Goal: Task Accomplishment & Management: Use online tool/utility

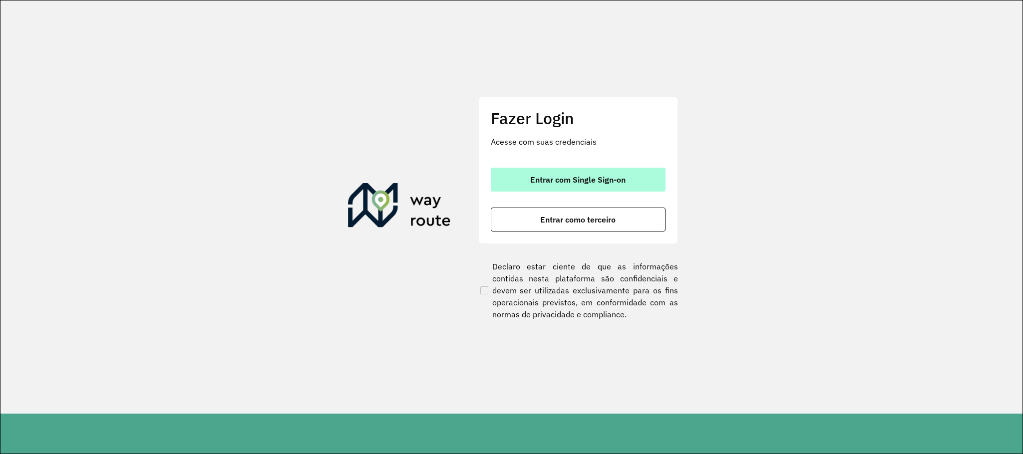
click at [582, 183] on span "Entrar com Single Sign-on" at bounding box center [577, 180] width 95 height 8
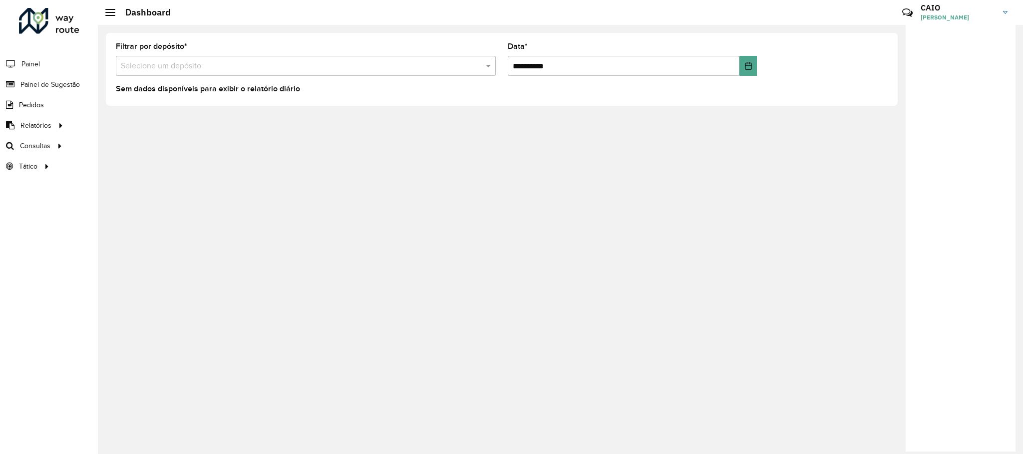
click at [307, 67] on input "text" at bounding box center [296, 66] width 350 height 12
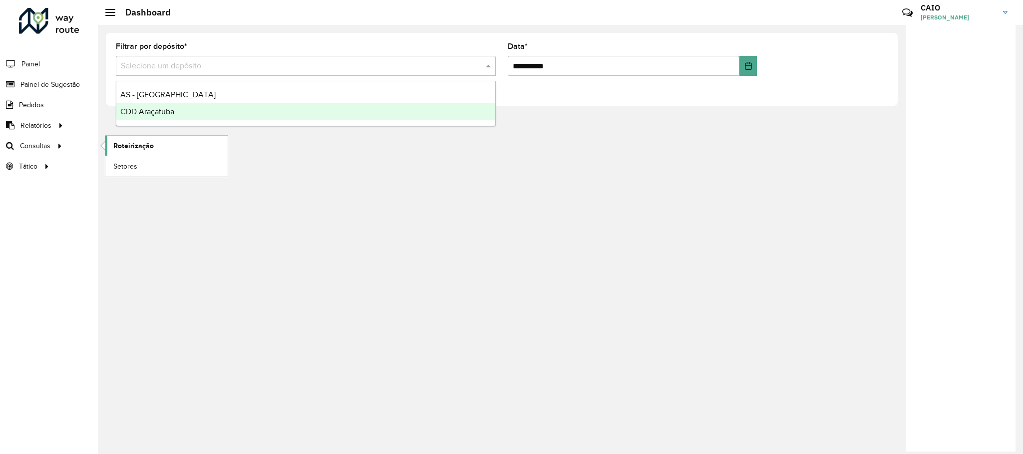
click at [117, 145] on span "Roteirização" at bounding box center [133, 146] width 40 height 10
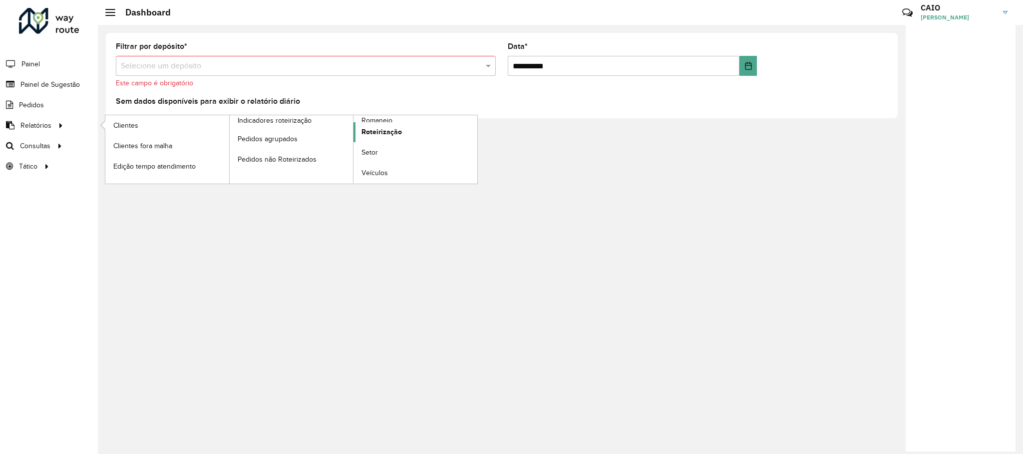
click at [370, 123] on link "Roteirização" at bounding box center [415, 132] width 124 height 20
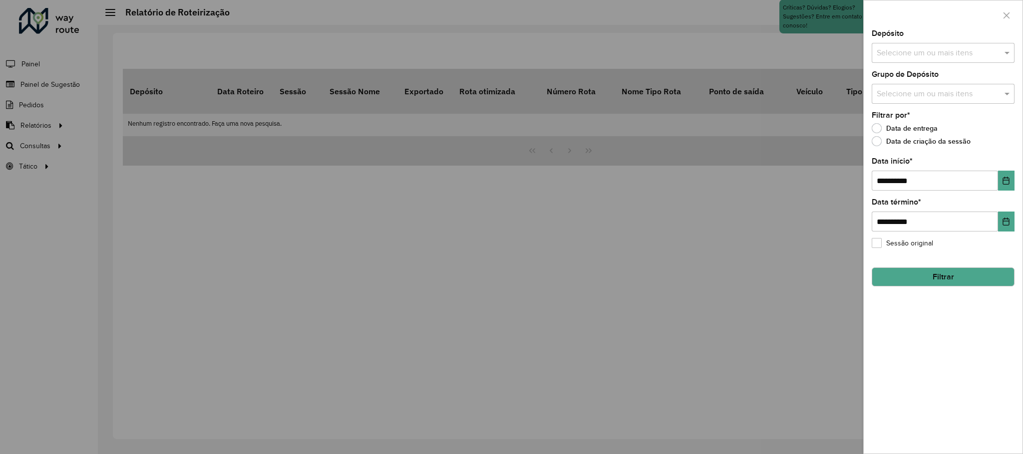
click at [19, 115] on div at bounding box center [511, 227] width 1023 height 454
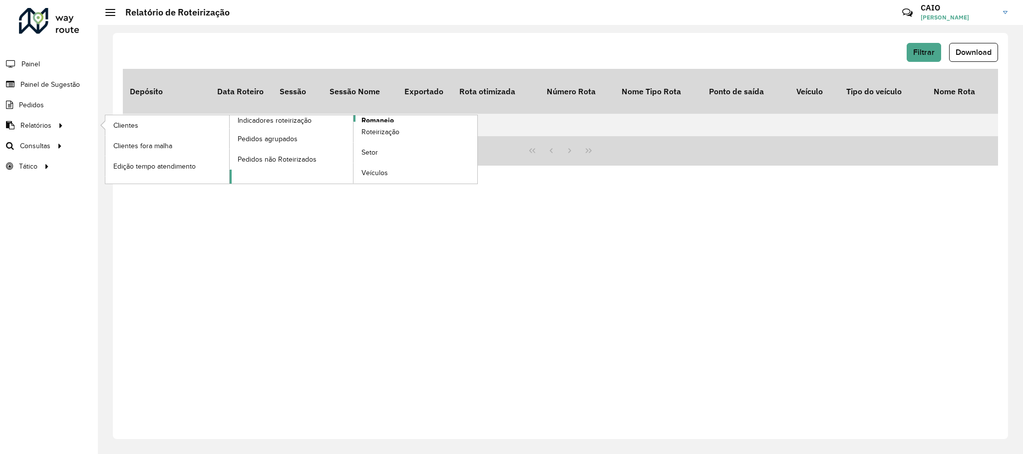
click at [385, 119] on span "Romaneio" at bounding box center [377, 120] width 32 height 10
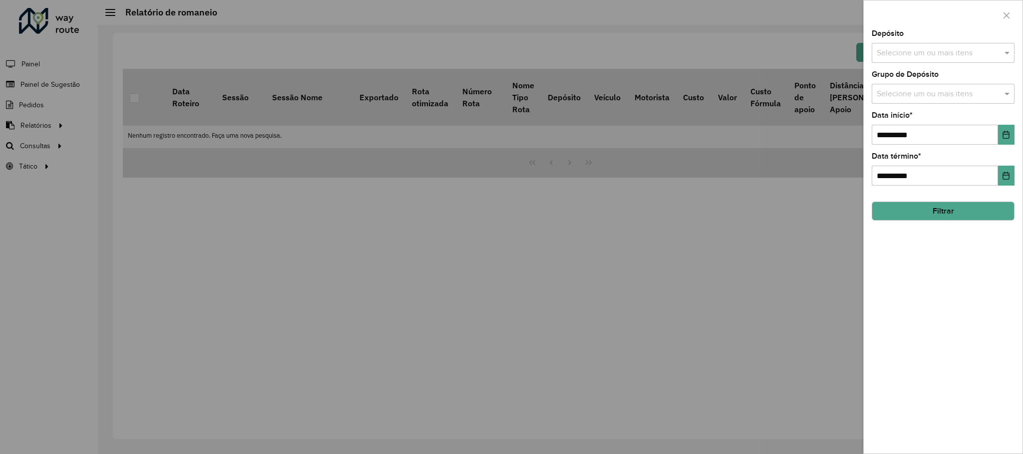
click at [911, 48] on input "text" at bounding box center [938, 53] width 128 height 12
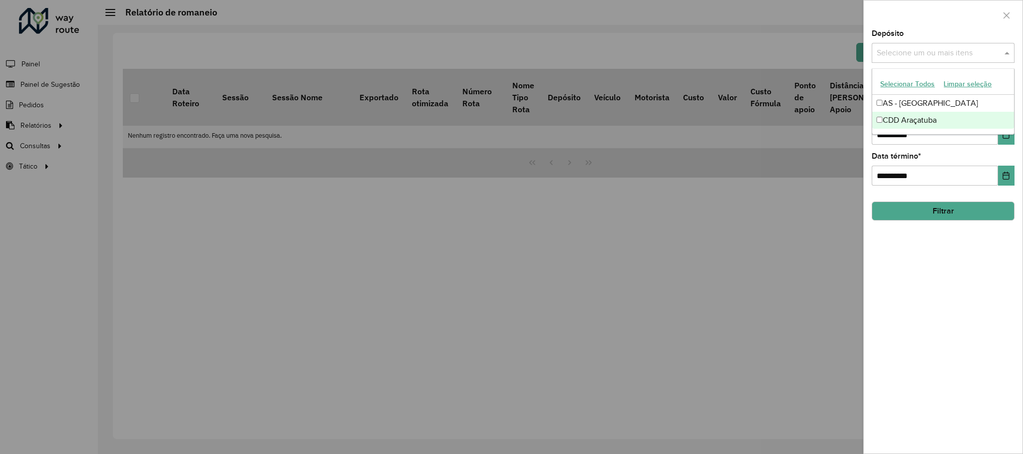
click at [894, 115] on div "CDD Araçatuba" at bounding box center [942, 120] width 141 height 17
click at [918, 201] on hb-field-button "Filtrar" at bounding box center [942, 207] width 143 height 27
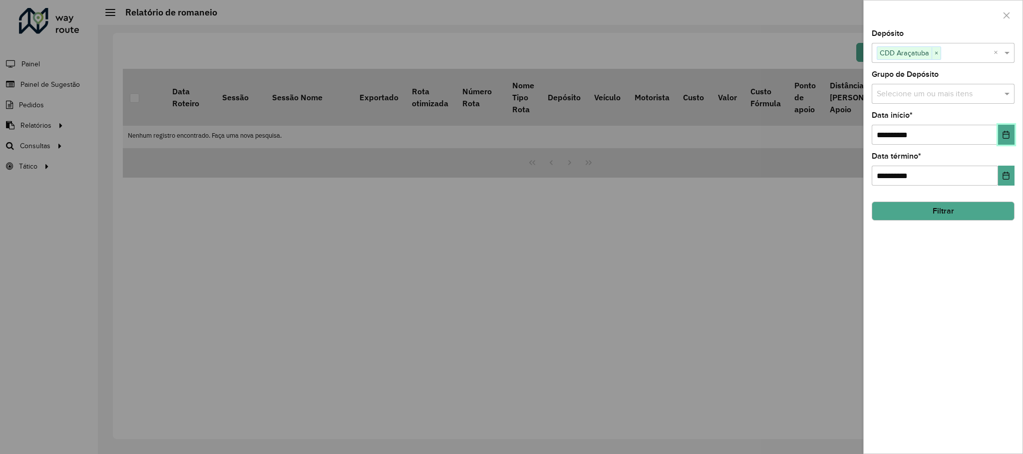
click at [1000, 144] on button "Choose Date" at bounding box center [1006, 135] width 16 height 20
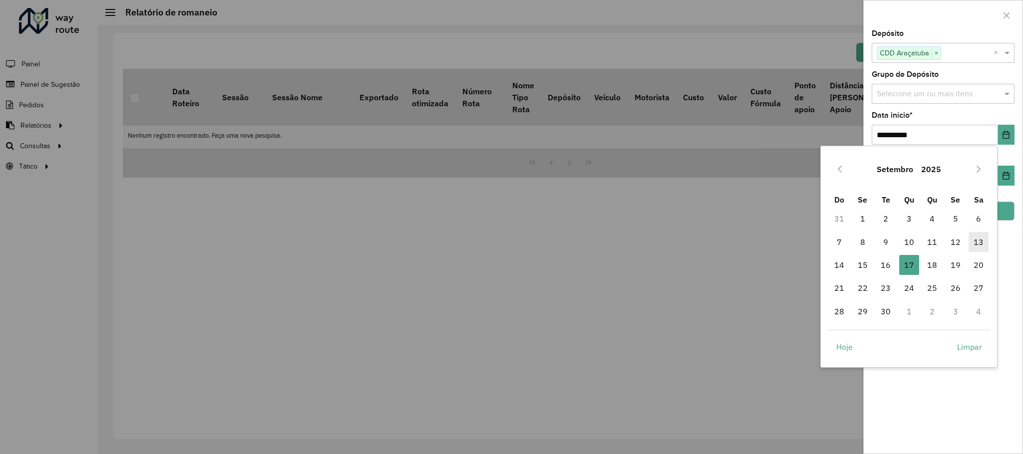
click at [975, 237] on span "13" at bounding box center [978, 242] width 20 height 20
type input "**********"
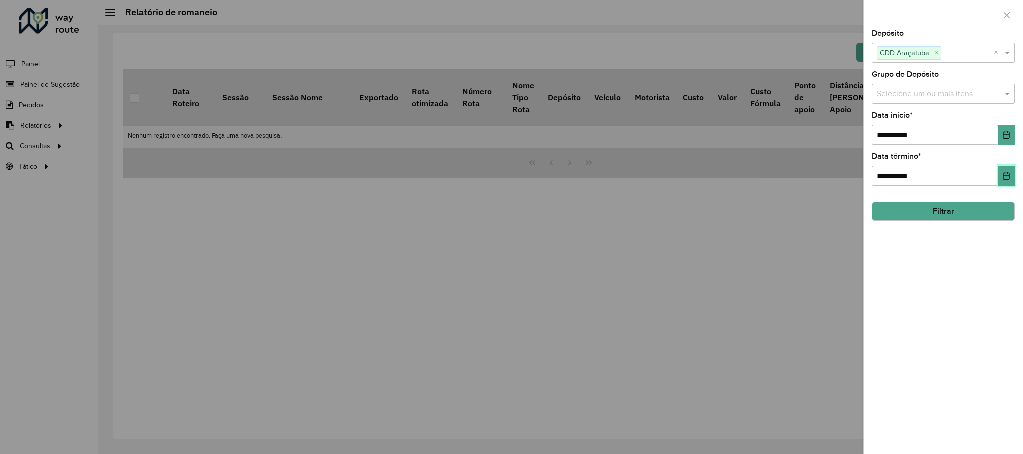
click at [1007, 177] on icon "Choose Date" at bounding box center [1006, 176] width 8 height 8
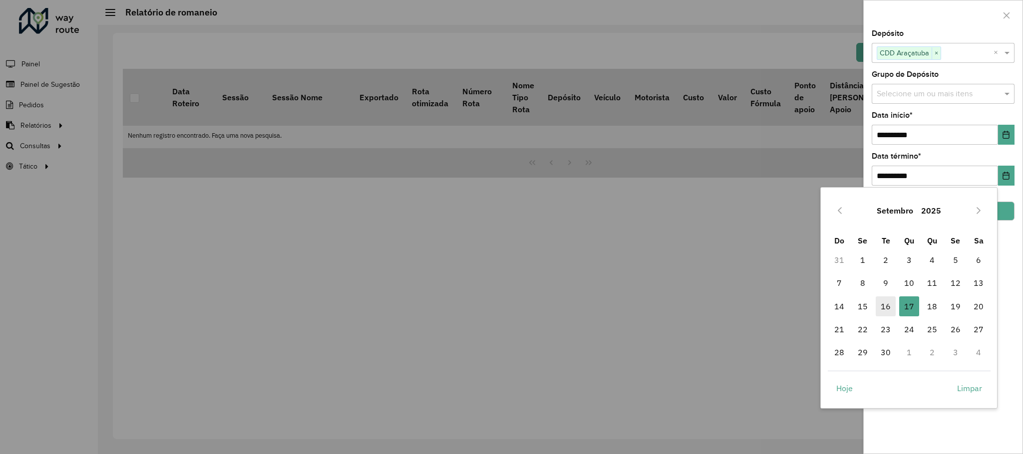
click at [888, 303] on span "16" at bounding box center [885, 306] width 20 height 20
type input "**********"
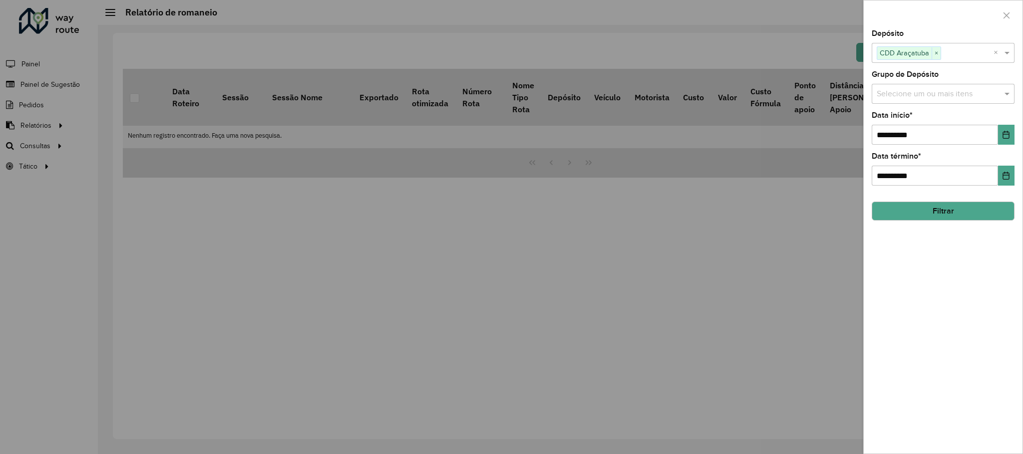
click at [968, 220] on button "Filtrar" at bounding box center [942, 211] width 143 height 19
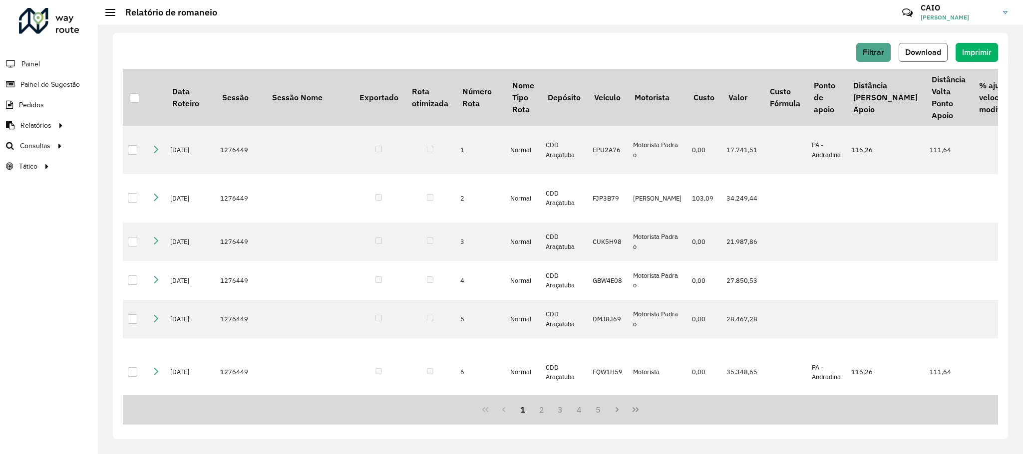
click at [919, 47] on button "Download" at bounding box center [922, 52] width 49 height 19
click at [140, 147] on span "Roteirização" at bounding box center [133, 146] width 40 height 10
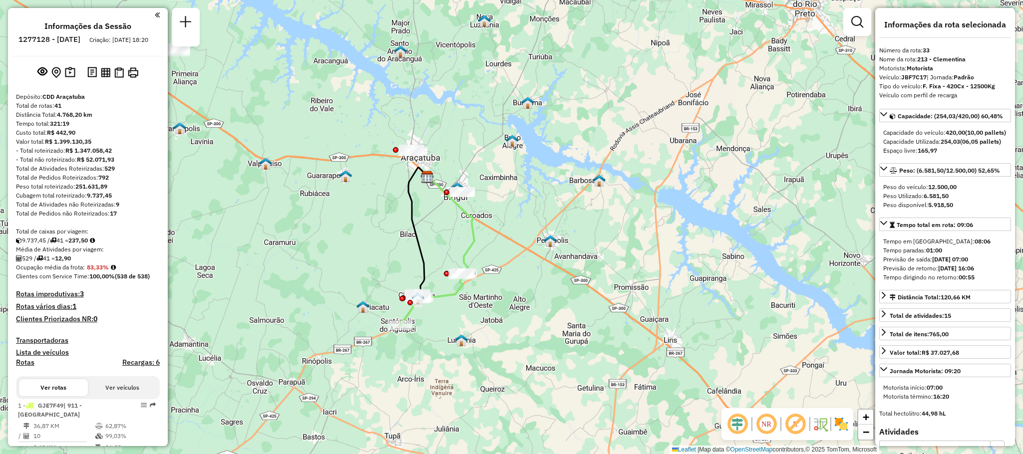
select select "**********"
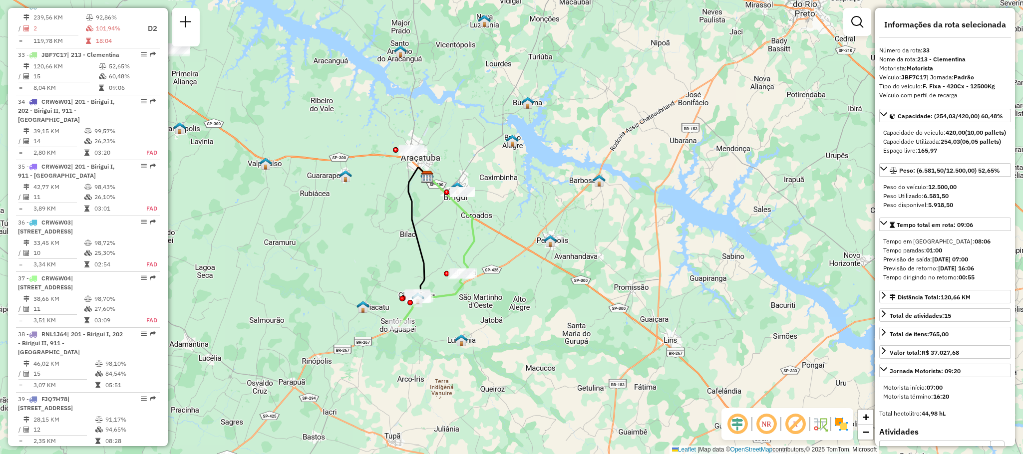
click at [822, 177] on div "Janela de atendimento Grade de atendimento Capacidade Transportadoras Veículos …" at bounding box center [511, 227] width 1023 height 454
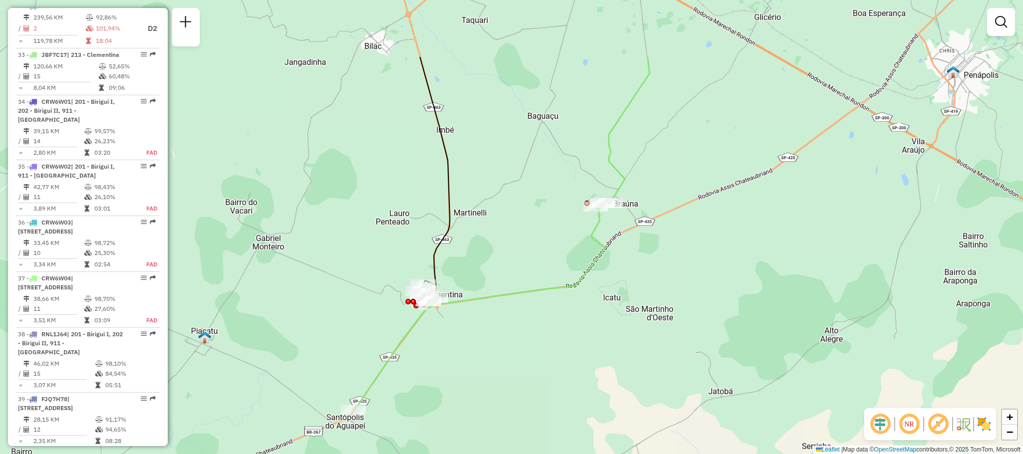
drag, startPoint x: 391, startPoint y: 228, endPoint x: 373, endPoint y: 330, distance: 103.8
click at [373, 330] on div "Janela de atendimento Grade de atendimento Capacidade Transportadoras Veículos …" at bounding box center [511, 227] width 1023 height 454
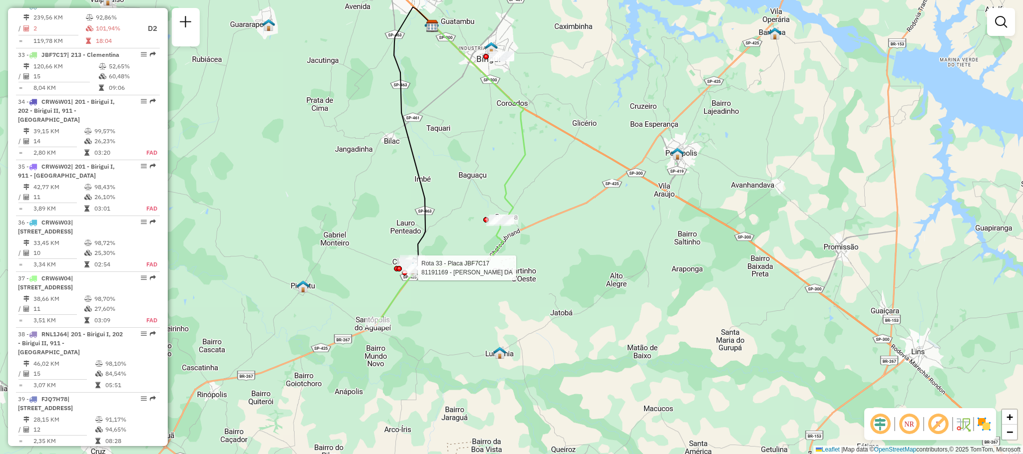
select select "**********"
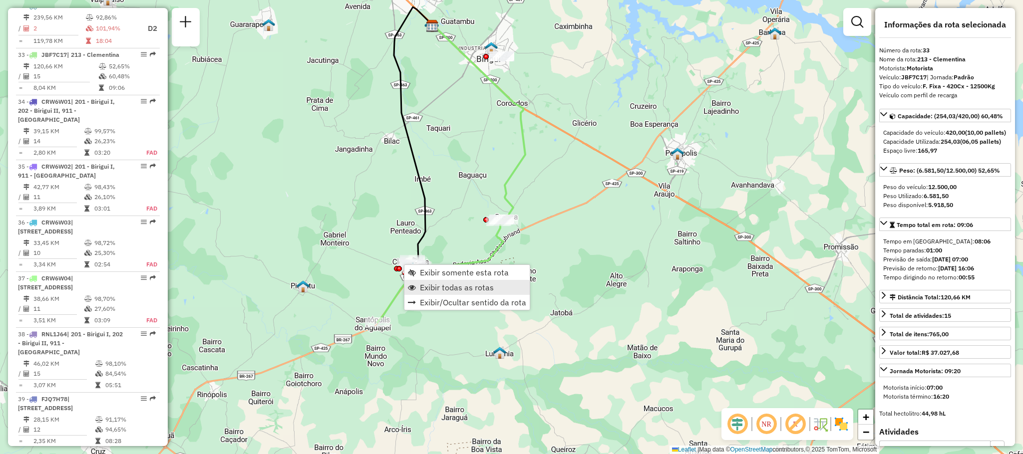
click at [460, 283] on span "Exibir todas as rotas" at bounding box center [457, 287] width 74 height 8
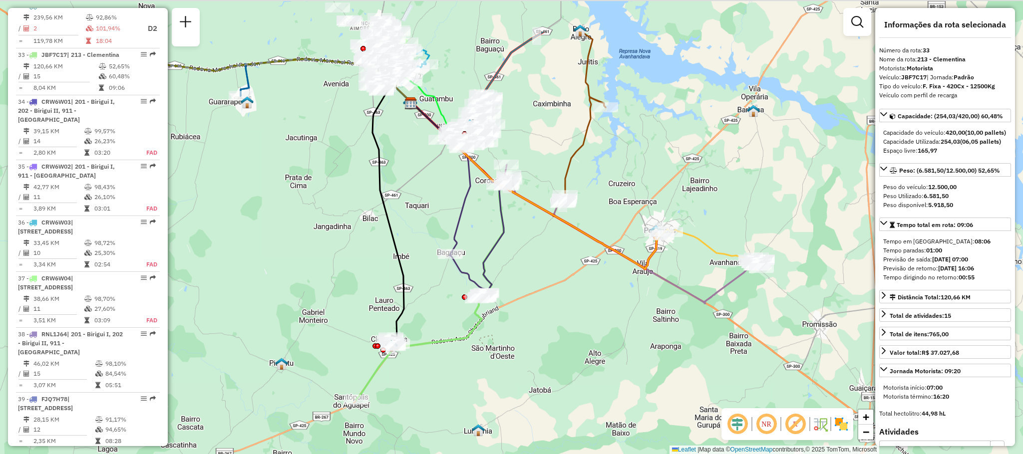
drag, startPoint x: 333, startPoint y: 219, endPoint x: 314, endPoint y: 283, distance: 66.5
click at [314, 283] on div "Janela de atendimento Grade de atendimento Capacidade Transportadoras Veículos …" at bounding box center [511, 227] width 1023 height 454
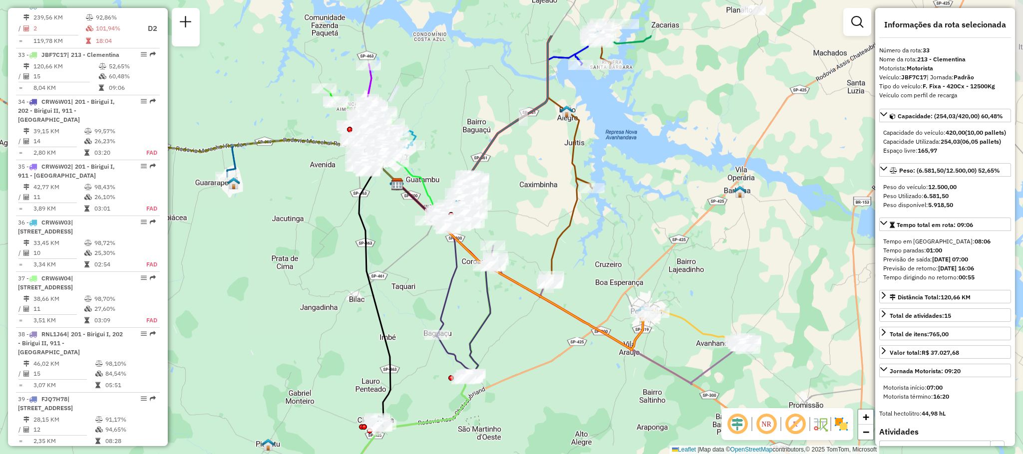
drag, startPoint x: 370, startPoint y: 256, endPoint x: 357, endPoint y: 337, distance: 82.0
click at [357, 337] on div "Janela de atendimento Grade de atendimento Capacidade Transportadoras Veículos …" at bounding box center [511, 227] width 1023 height 454
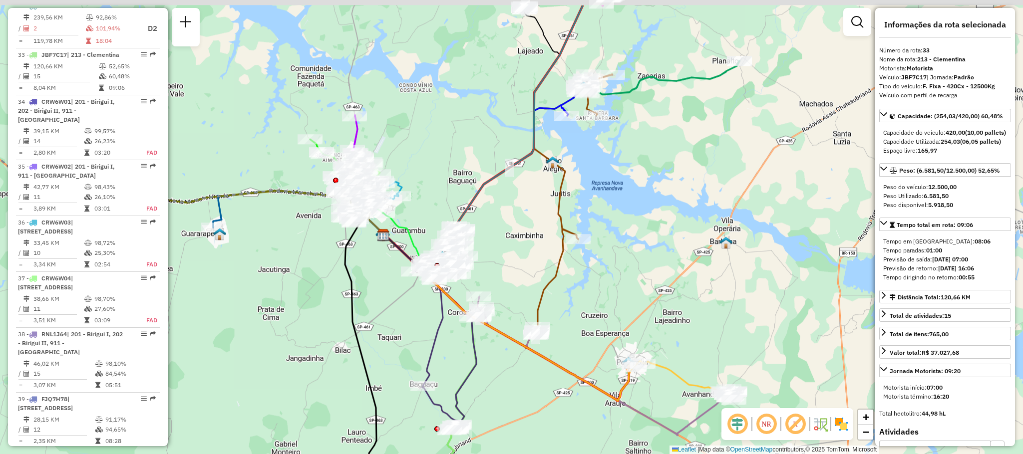
drag, startPoint x: 528, startPoint y: 166, endPoint x: 522, endPoint y: 229, distance: 63.2
click at [520, 200] on div "Janela de atendimento Grade de atendimento Capacidade Transportadoras Veículos …" at bounding box center [511, 227] width 1023 height 454
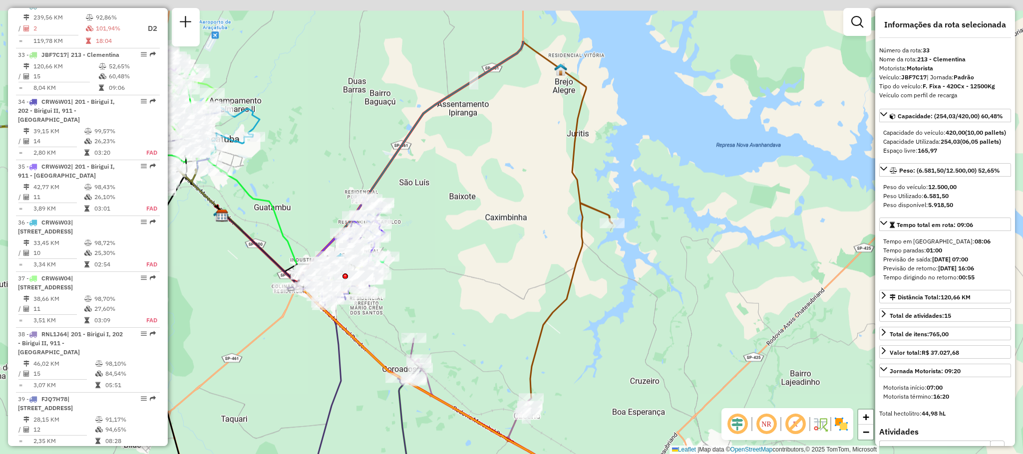
drag, startPoint x: 538, startPoint y: 163, endPoint x: 498, endPoint y: 313, distance: 155.6
click at [498, 313] on div "Janela de atendimento Grade de atendimento Capacidade Transportadoras Veículos …" at bounding box center [511, 227] width 1023 height 454
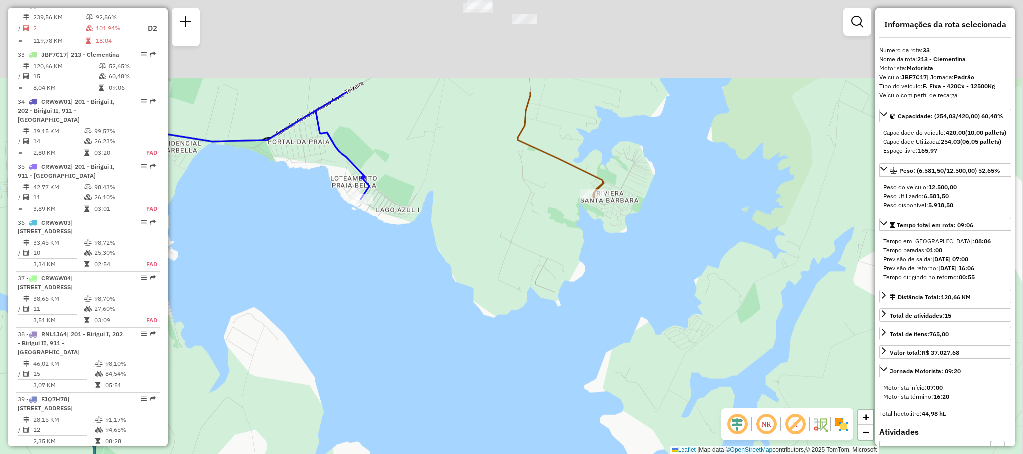
drag, startPoint x: 684, startPoint y: 14, endPoint x: 652, endPoint y: 153, distance: 143.0
click at [652, 153] on div "Janela de atendimento Grade de atendimento Capacidade Transportadoras Veículos …" at bounding box center [511, 227] width 1023 height 454
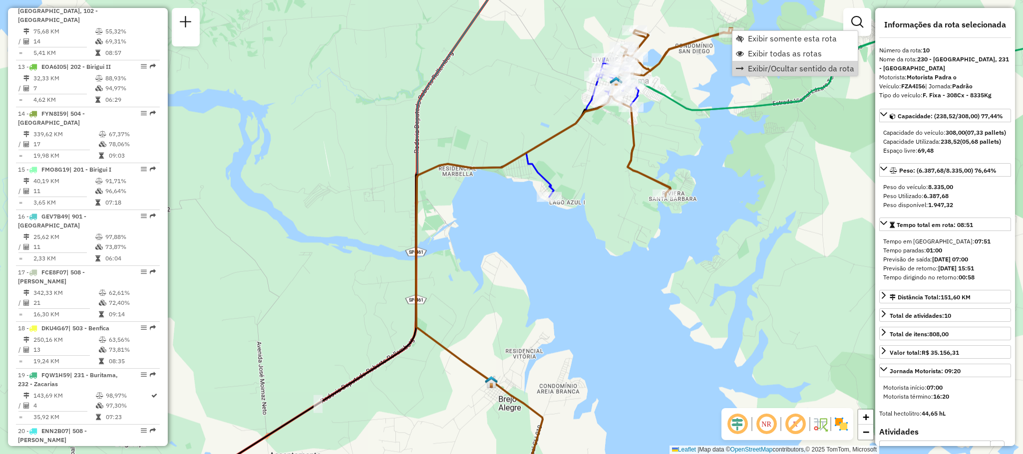
scroll to position [868, 0]
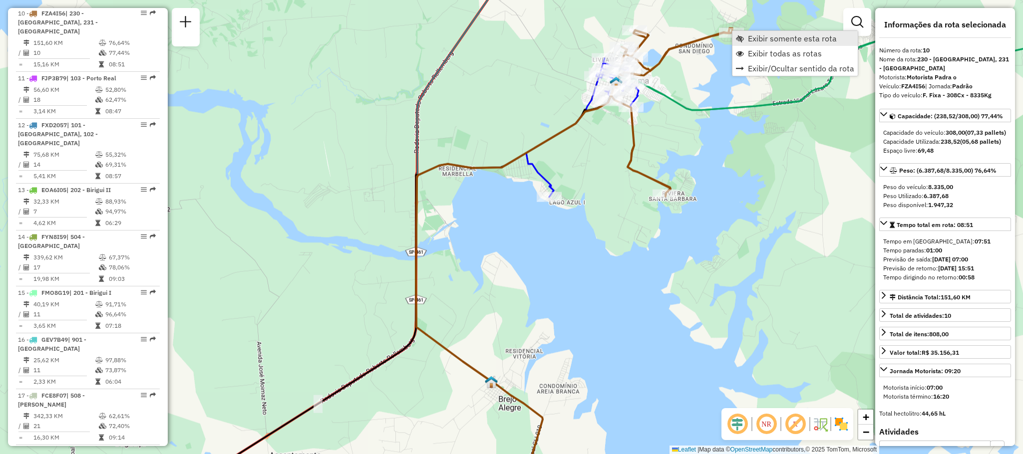
click at [792, 36] on span "Exibir somente esta rota" at bounding box center [792, 38] width 89 height 8
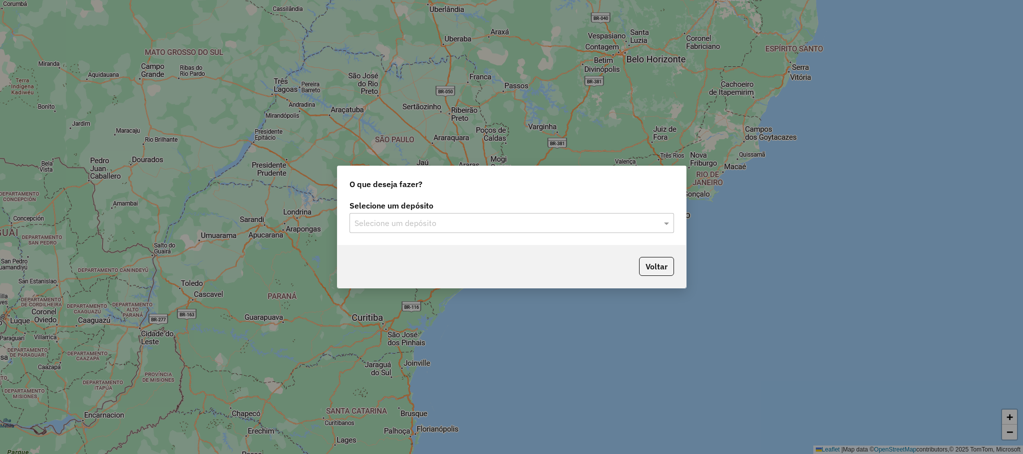
click at [498, 224] on input "text" at bounding box center [501, 224] width 294 height 12
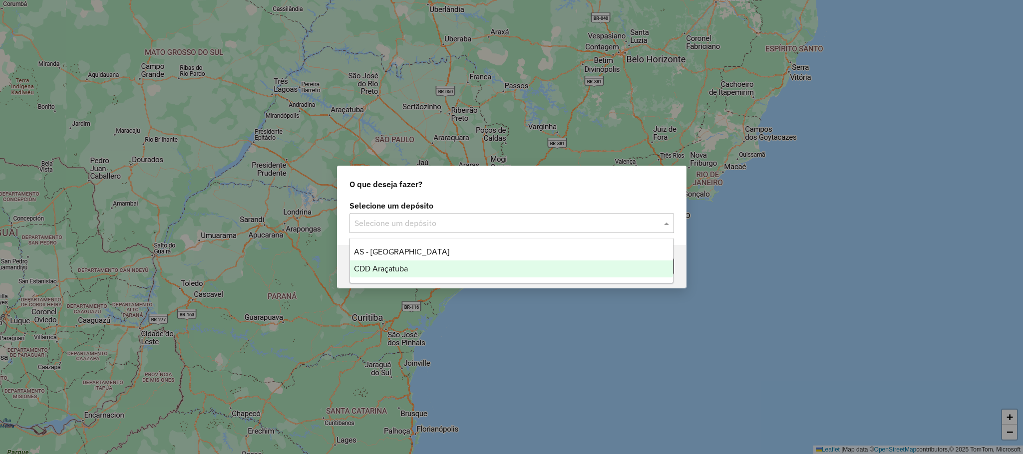
click at [421, 264] on div "CDD Araçatuba" at bounding box center [511, 269] width 323 height 17
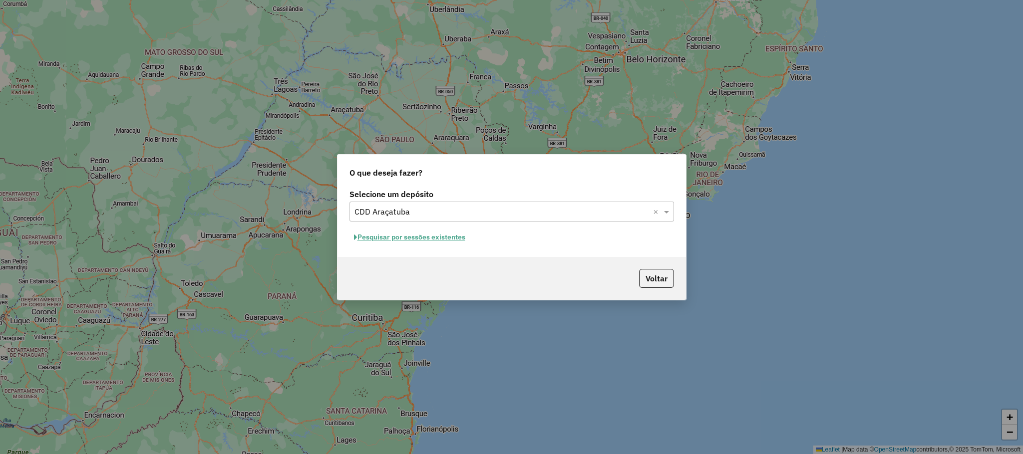
click at [418, 242] on button "Pesquisar por sessões existentes" at bounding box center [409, 237] width 120 height 15
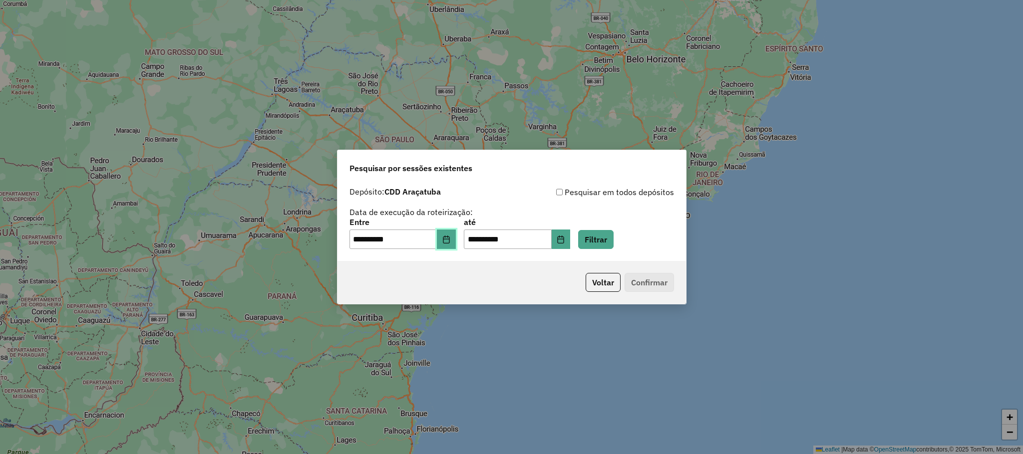
click at [450, 242] on button "Choose Date" at bounding box center [446, 240] width 19 height 20
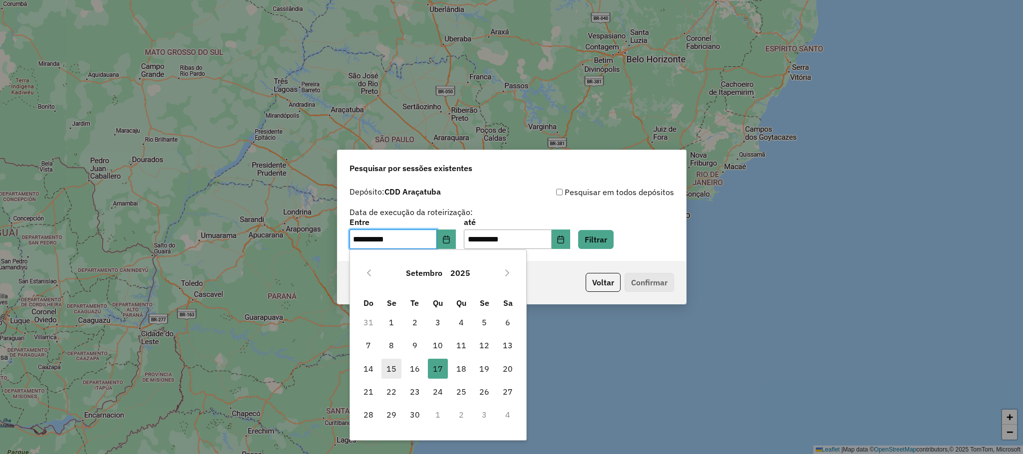
click at [397, 370] on span "15" at bounding box center [391, 369] width 20 height 20
type input "**********"
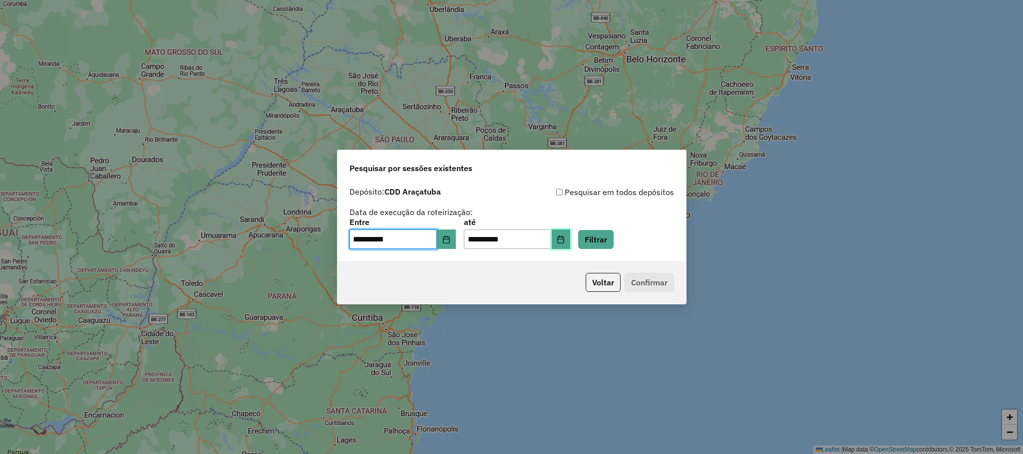
click at [564, 243] on icon "Choose Date" at bounding box center [560, 240] width 6 height 8
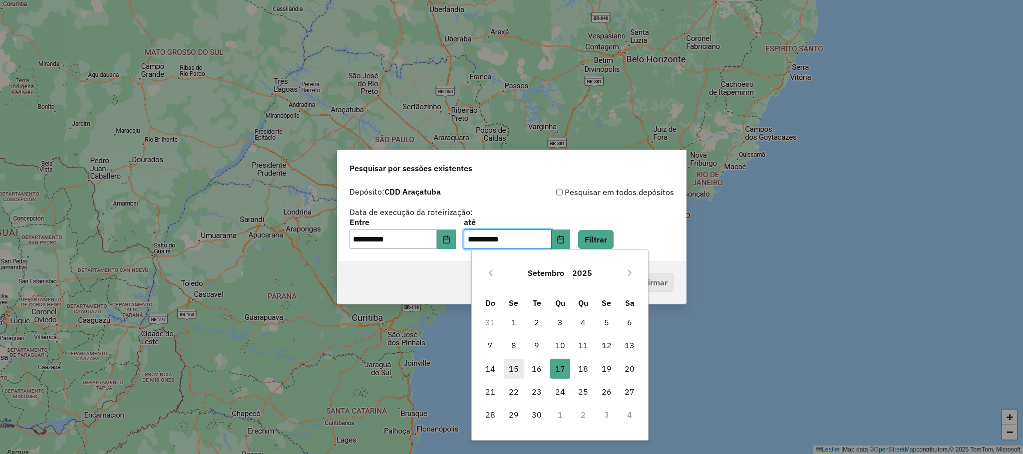
click at [511, 361] on span "15" at bounding box center [514, 369] width 20 height 20
type input "**********"
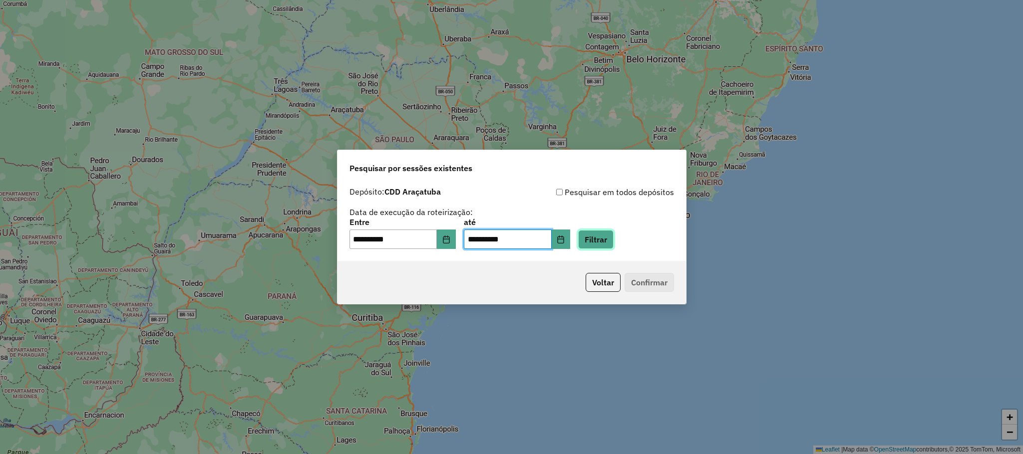
click at [611, 238] on button "Filtrar" at bounding box center [595, 239] width 35 height 19
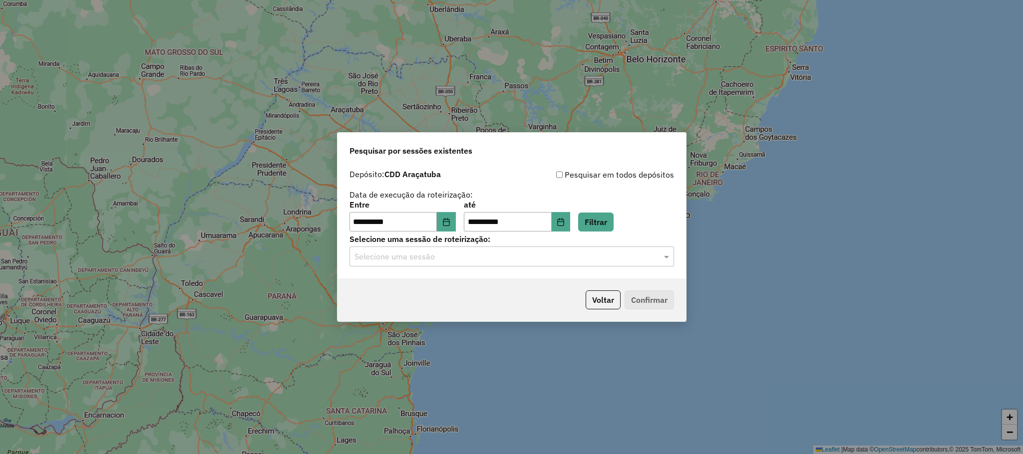
click at [401, 259] on input "text" at bounding box center [501, 257] width 294 height 12
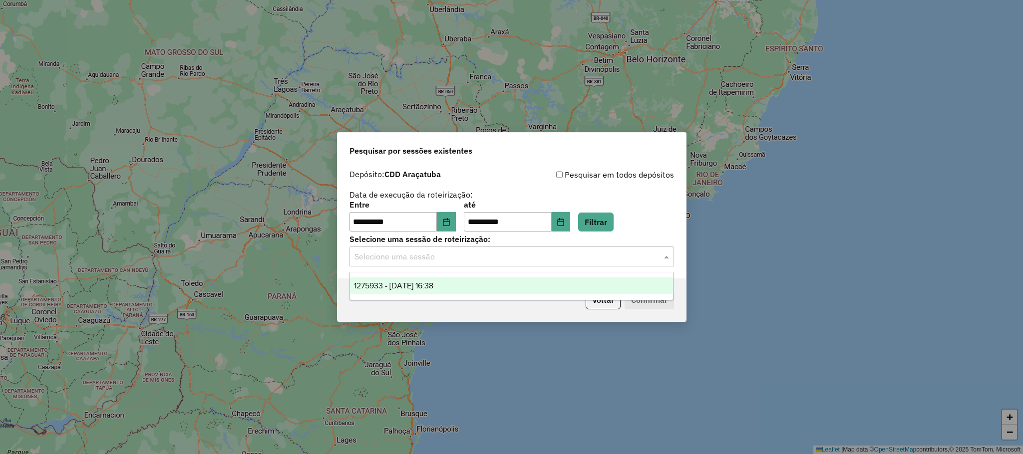
click at [407, 290] on div "1275933 - 15/09/2025 16:38" at bounding box center [511, 285] width 323 height 17
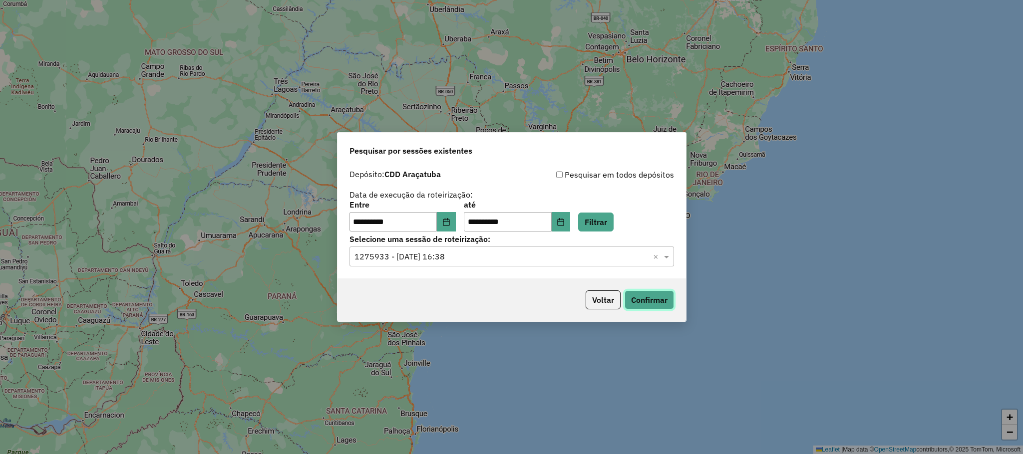
click at [645, 297] on button "Confirmar" at bounding box center [648, 299] width 49 height 19
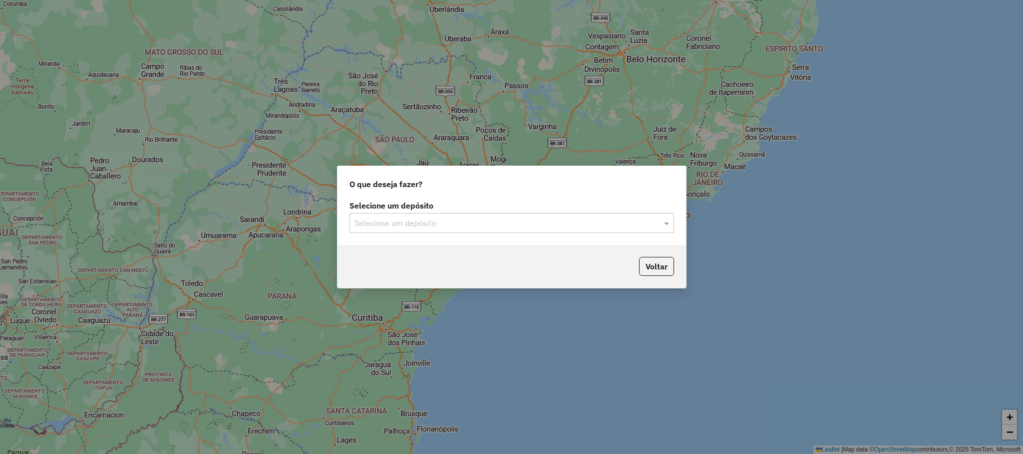
click at [433, 227] on input "text" at bounding box center [501, 224] width 294 height 12
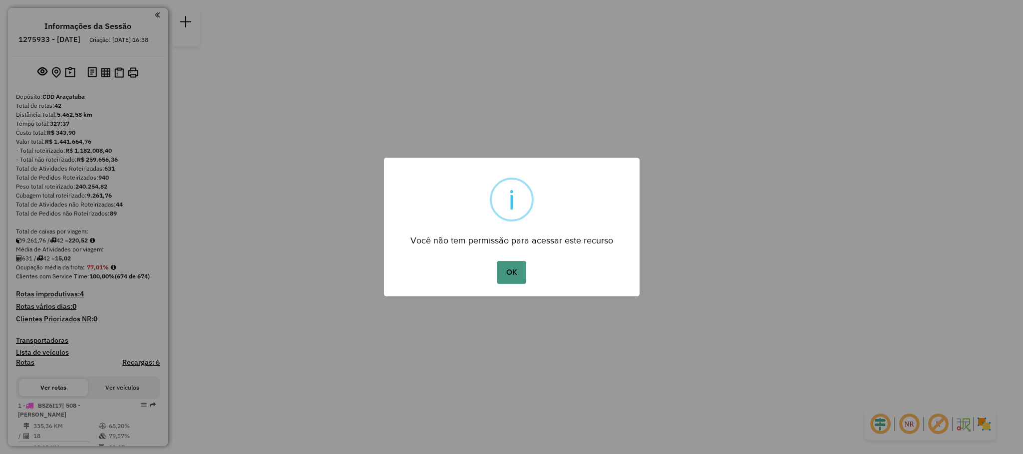
click at [504, 265] on button "OK" at bounding box center [511, 272] width 29 height 23
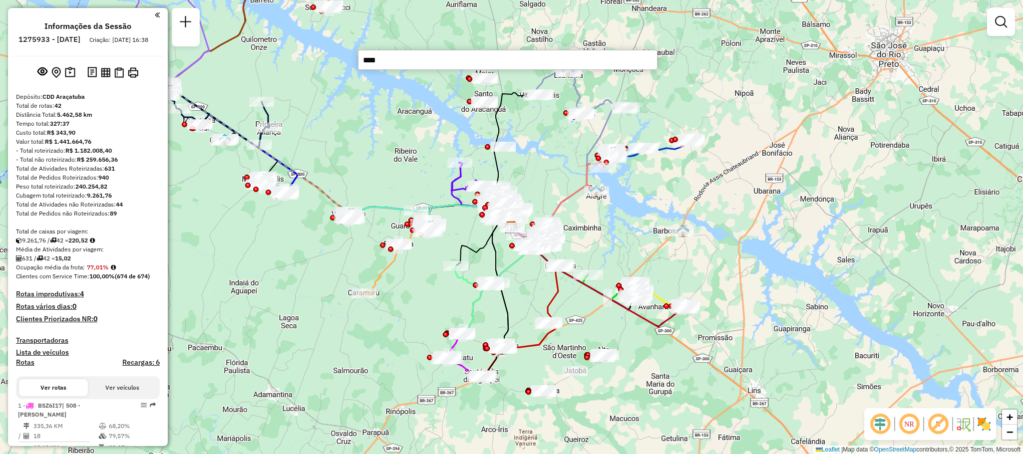
type input "*****"
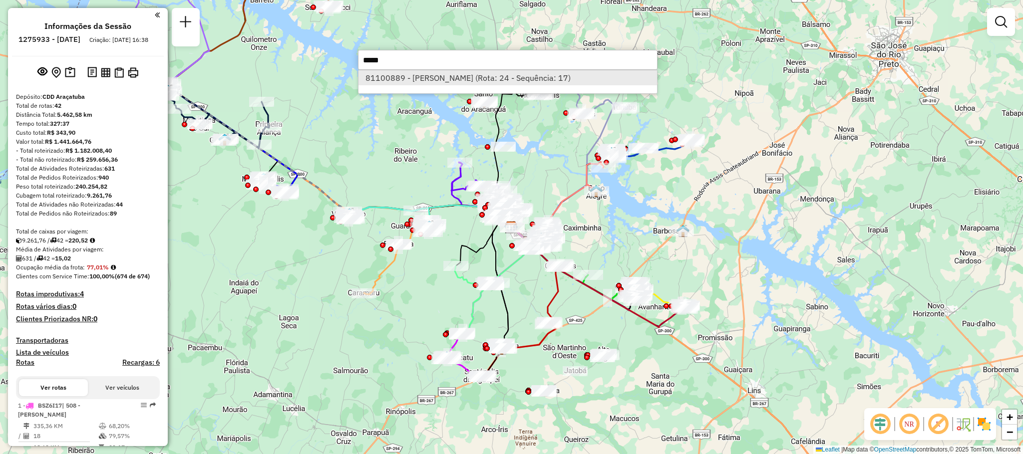
click at [556, 82] on li "81100889 - [PERSON_NAME] (Rota: 24 - Sequência: 17)" at bounding box center [507, 77] width 298 height 15
select select "**********"
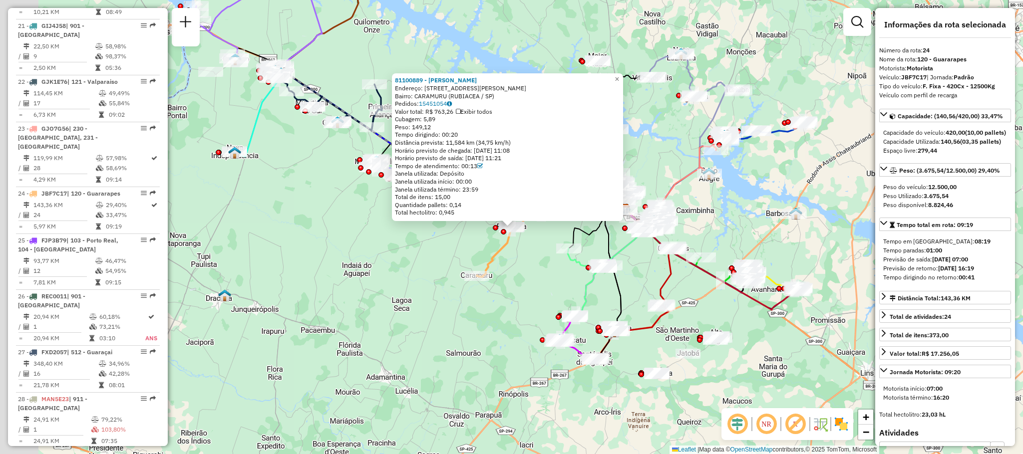
scroll to position [1635, 0]
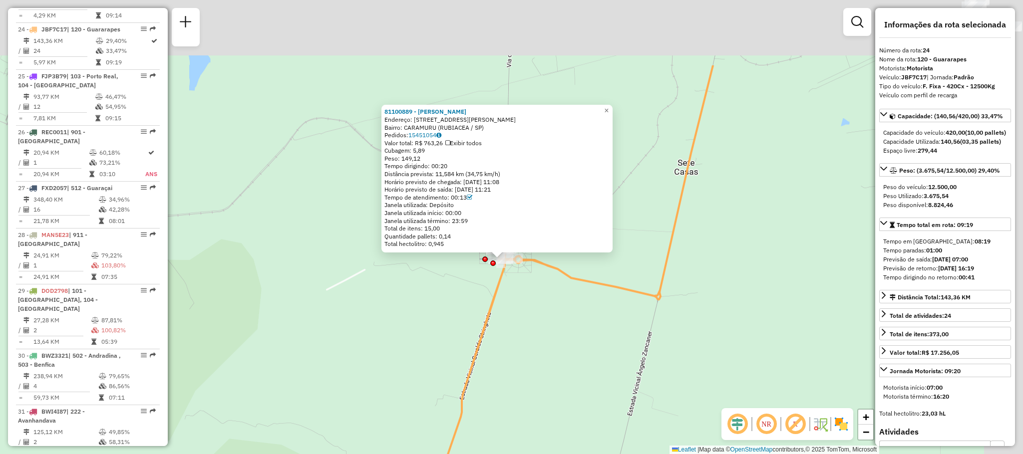
drag, startPoint x: 500, startPoint y: 194, endPoint x: 450, endPoint y: 283, distance: 103.0
click at [450, 285] on div "81100889 - [PERSON_NAME]: R MARECHAL [PERSON_NAME] 199 Bairro: [GEOGRAPHIC_DATA…" at bounding box center [511, 227] width 1023 height 454
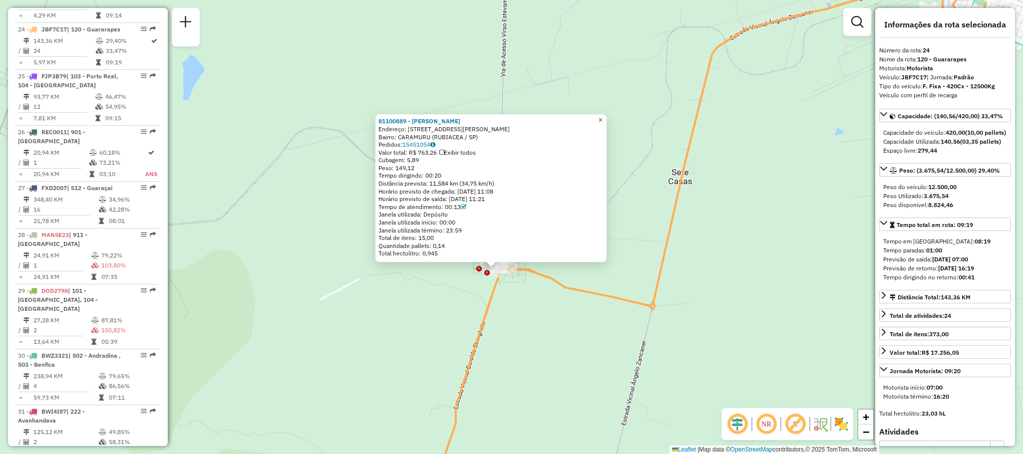
click at [605, 123] on link "×" at bounding box center [600, 120] width 12 height 12
